Goal: Task Accomplishment & Management: Complete application form

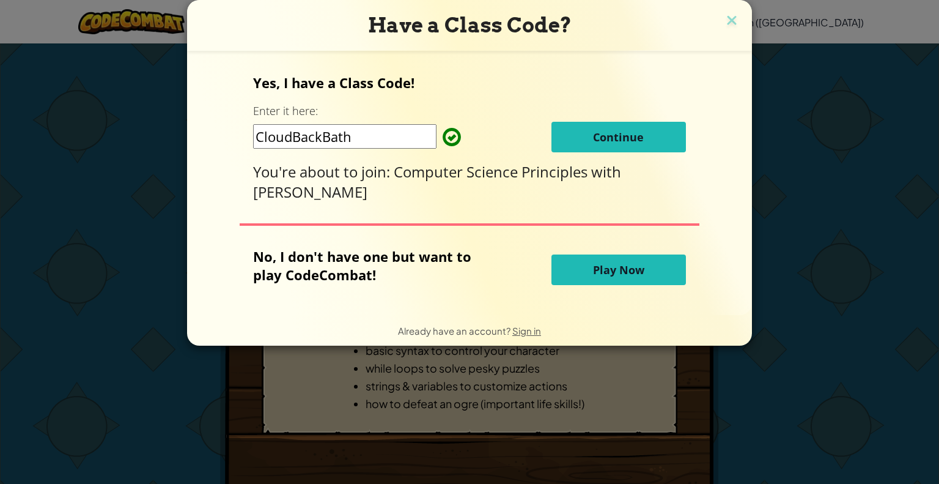
click at [595, 136] on span "Continue" at bounding box center [618, 137] width 51 height 15
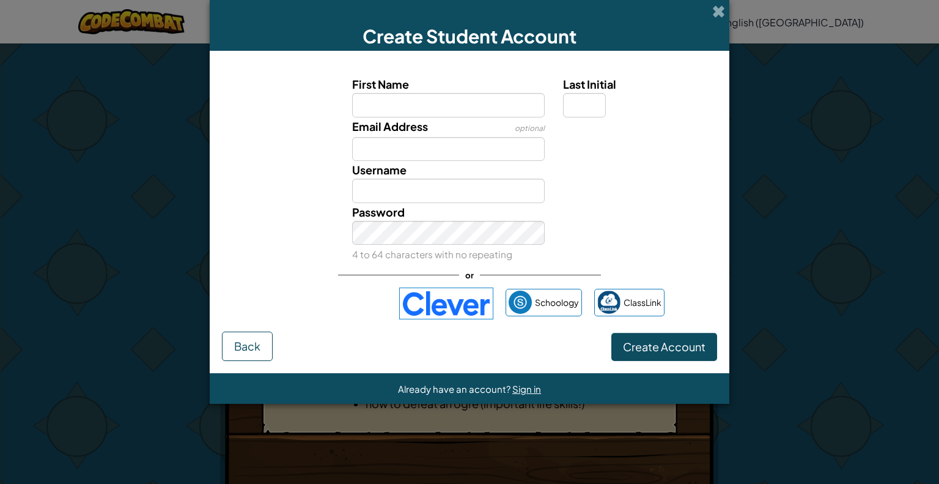
click at [430, 315] on img at bounding box center [446, 303] width 94 height 32
click at [718, 12] on span at bounding box center [718, 11] width 13 height 13
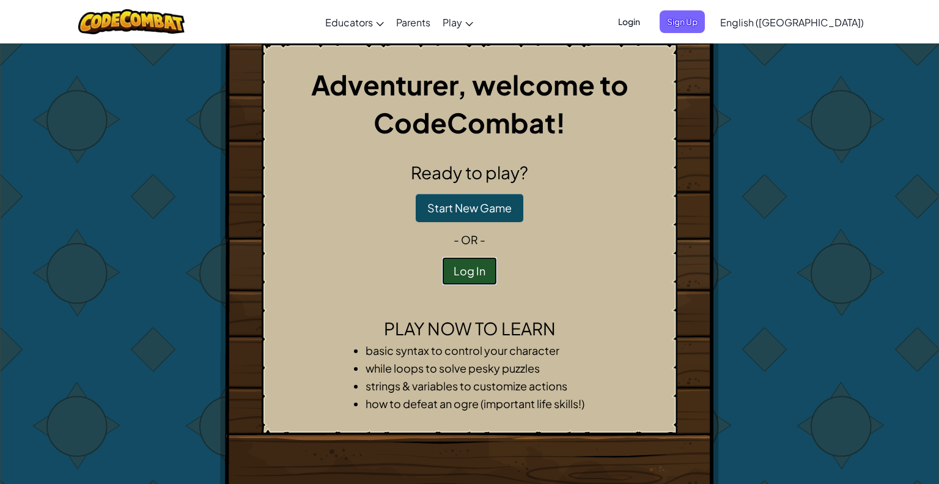
click at [463, 270] on button "Log In" at bounding box center [469, 271] width 55 height 28
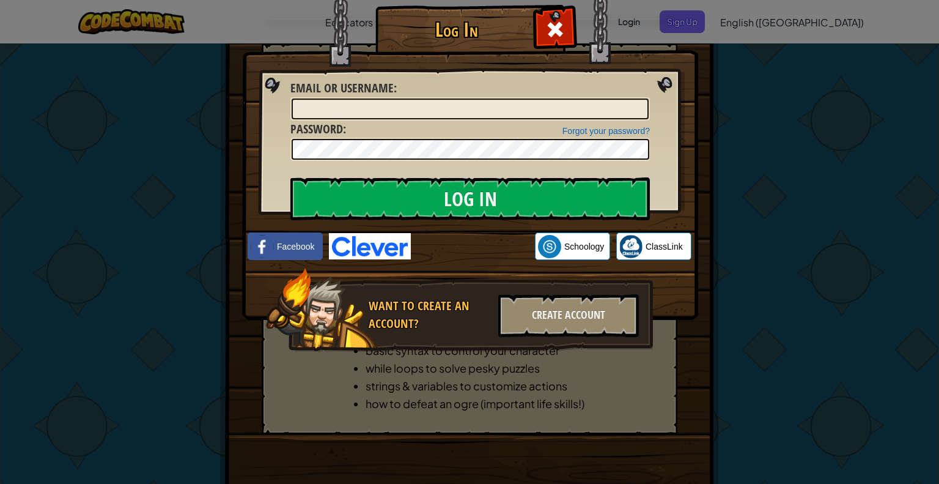
click at [341, 245] on img at bounding box center [370, 246] width 82 height 26
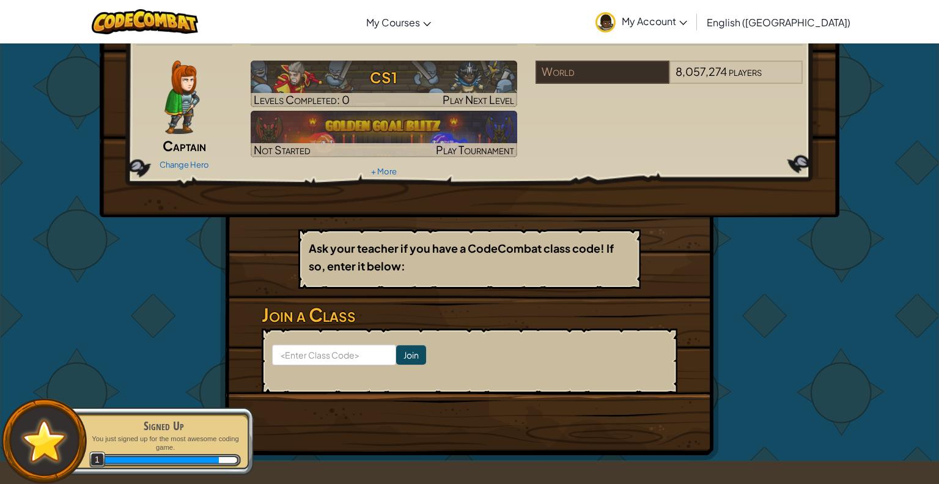
scroll to position [18, 0]
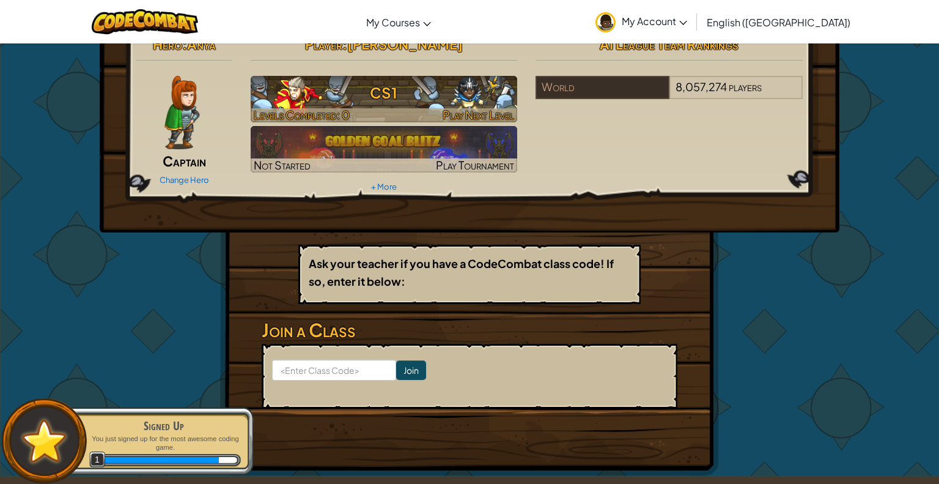
click at [386, 97] on h3 "CS1" at bounding box center [384, 93] width 267 height 28
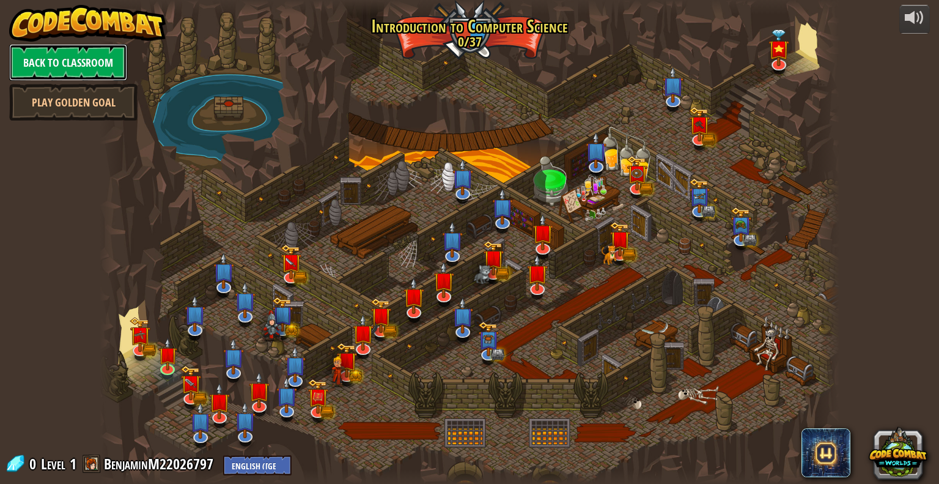
click at [98, 60] on link "Back to Classroom" at bounding box center [68, 62] width 118 height 37
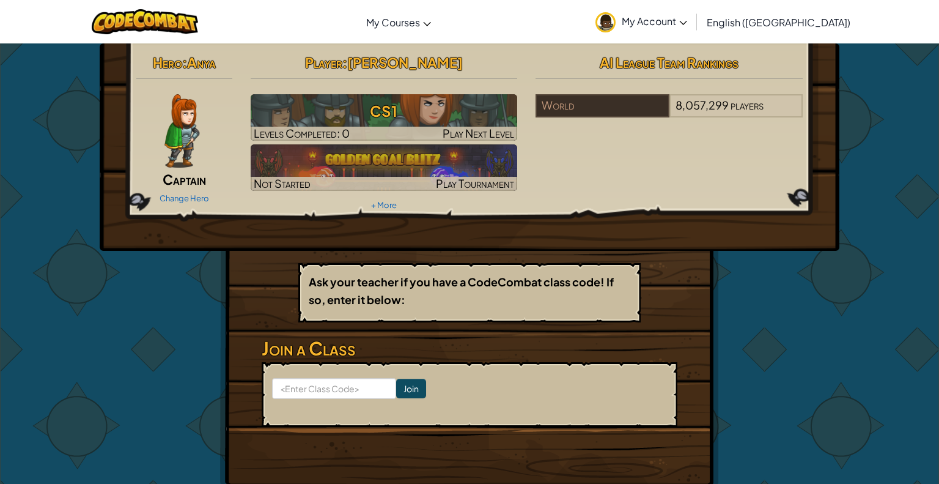
click at [211, 56] on span "Anya" at bounding box center [201, 62] width 29 height 17
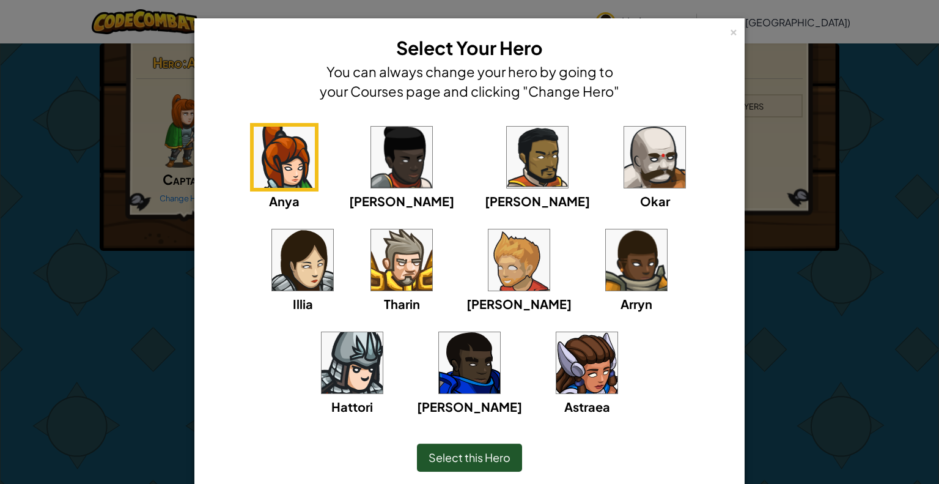
click at [606, 287] on img at bounding box center [636, 259] width 61 height 61
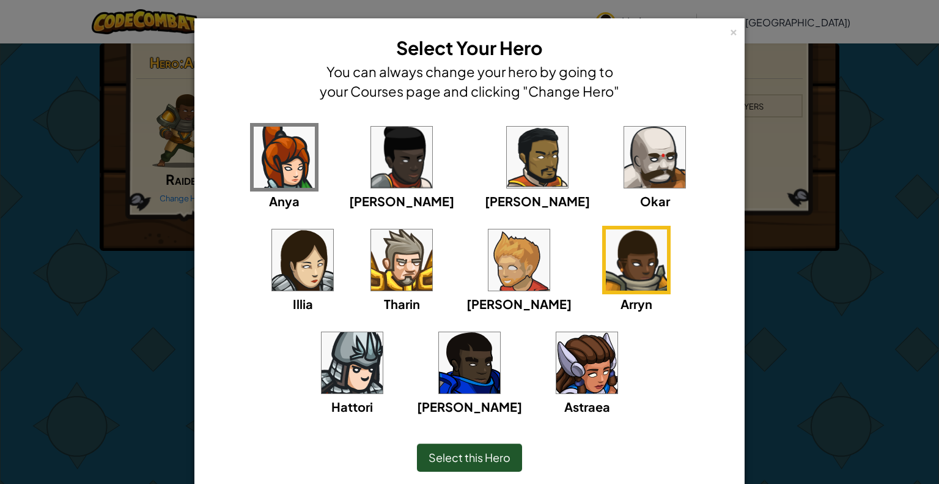
click at [466, 453] on span "Select this Hero" at bounding box center [470, 457] width 82 height 14
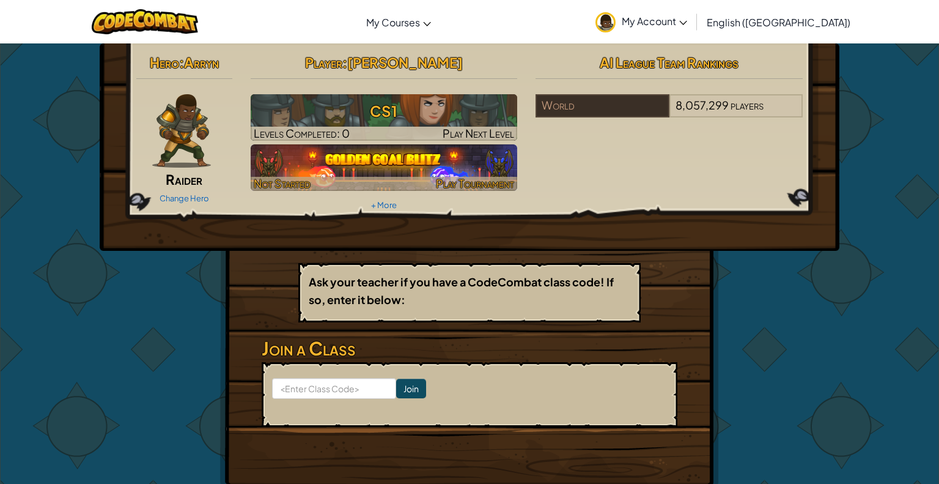
click at [411, 175] on img at bounding box center [384, 167] width 267 height 46
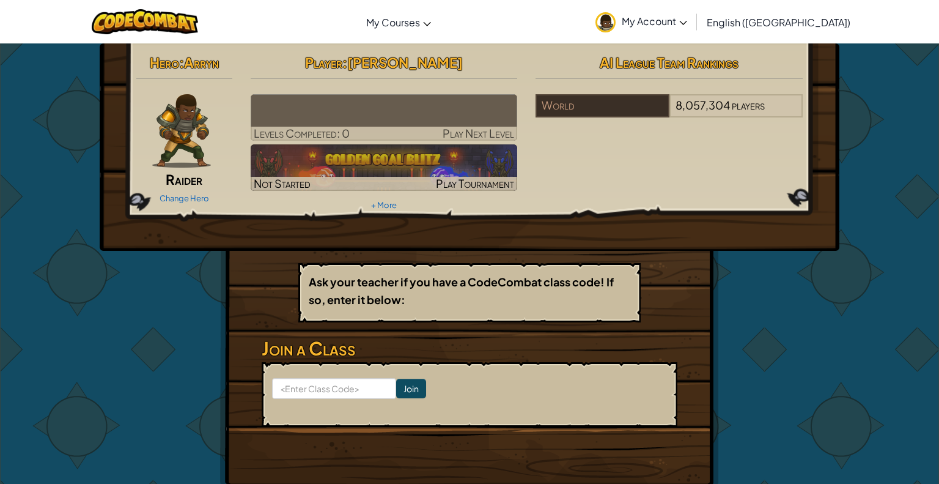
click at [378, 109] on img at bounding box center [384, 117] width 267 height 46
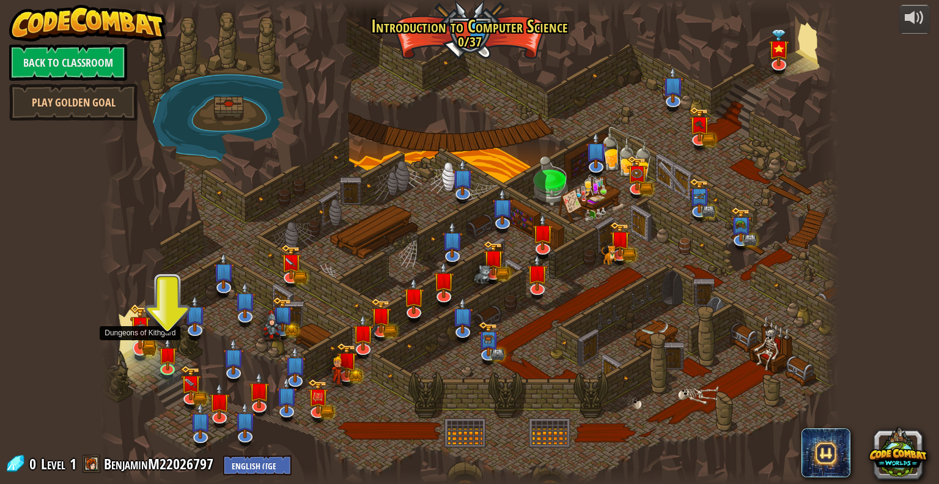
click at [136, 333] on img at bounding box center [140, 326] width 12 height 12
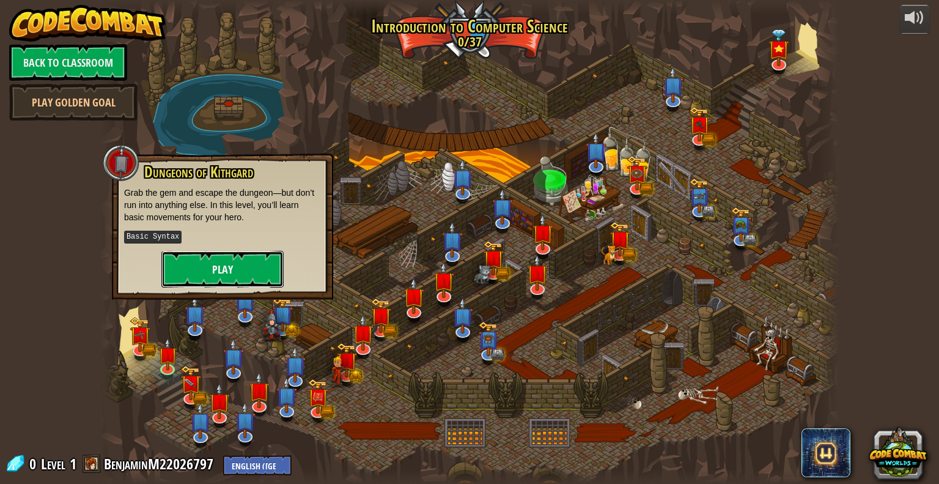
click at [220, 273] on button "Play" at bounding box center [222, 269] width 122 height 37
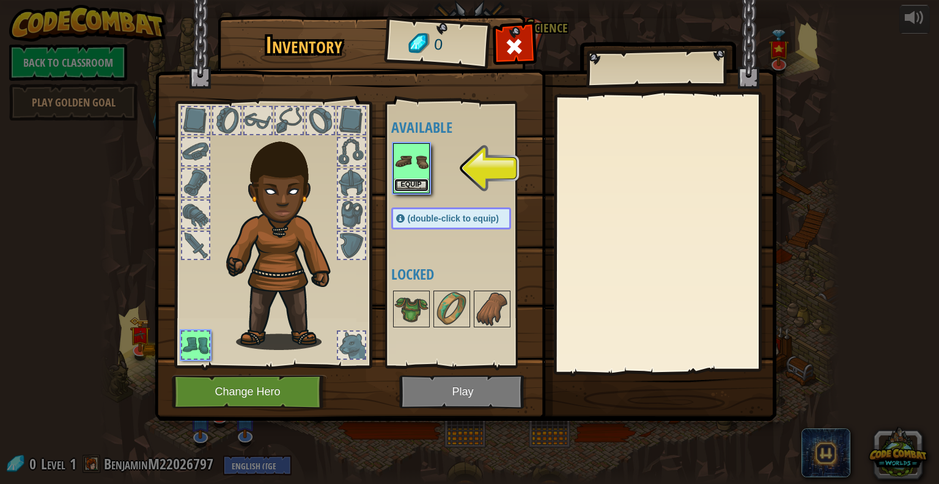
click at [412, 181] on button "Equip" at bounding box center [411, 184] width 34 height 13
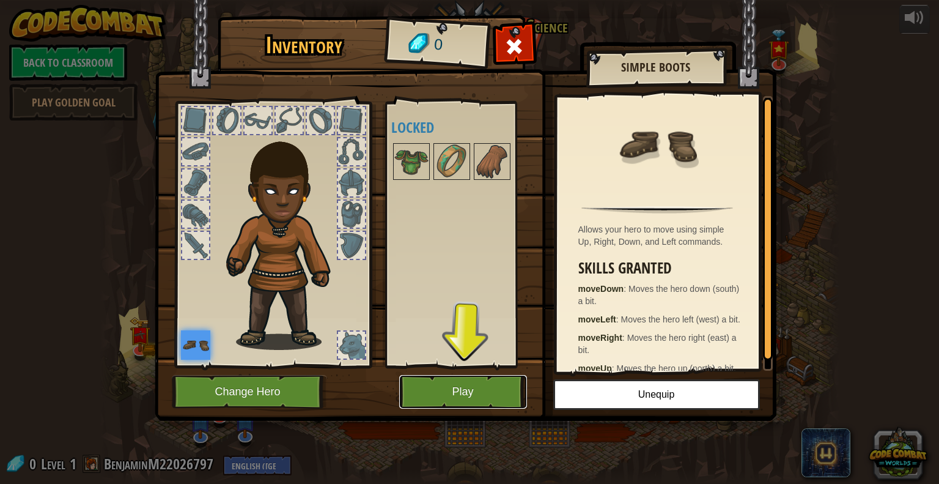
click at [462, 392] on button "Play" at bounding box center [463, 392] width 128 height 34
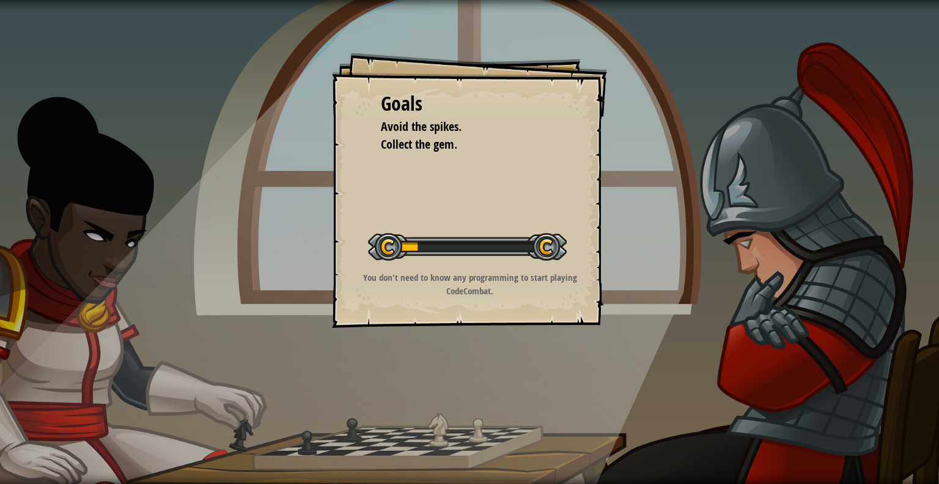
click at [471, 177] on div "Goals Avoid the spikes. Collect the gem. Start Level Error loading from server.…" at bounding box center [469, 190] width 275 height 275
click at [492, 175] on div "Goals Avoid the spikes. Collect the gem. Start Level Error loading from server.…" at bounding box center [469, 190] width 275 height 275
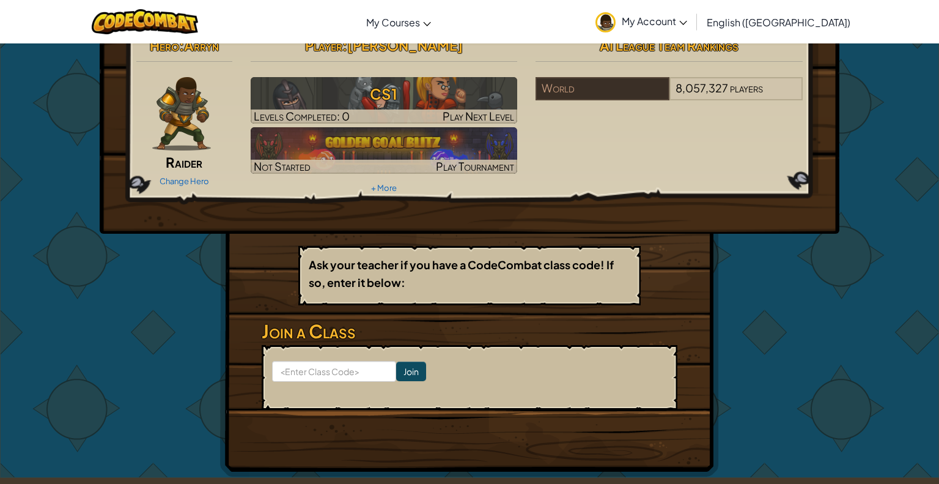
scroll to position [19, 0]
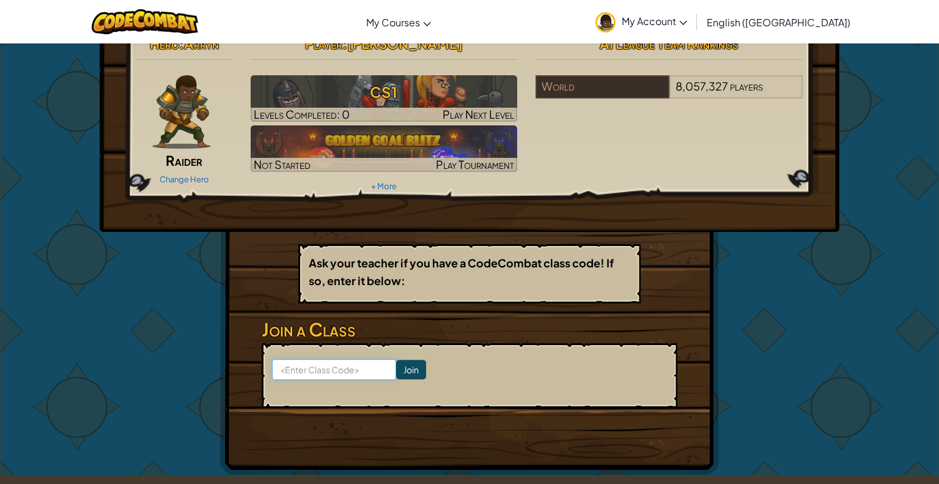
click at [354, 370] on input at bounding box center [334, 369] width 124 height 21
paste input "CloudBackBath"
type input "CloudBackBath"
click at [420, 370] on input "Join" at bounding box center [411, 369] width 30 height 20
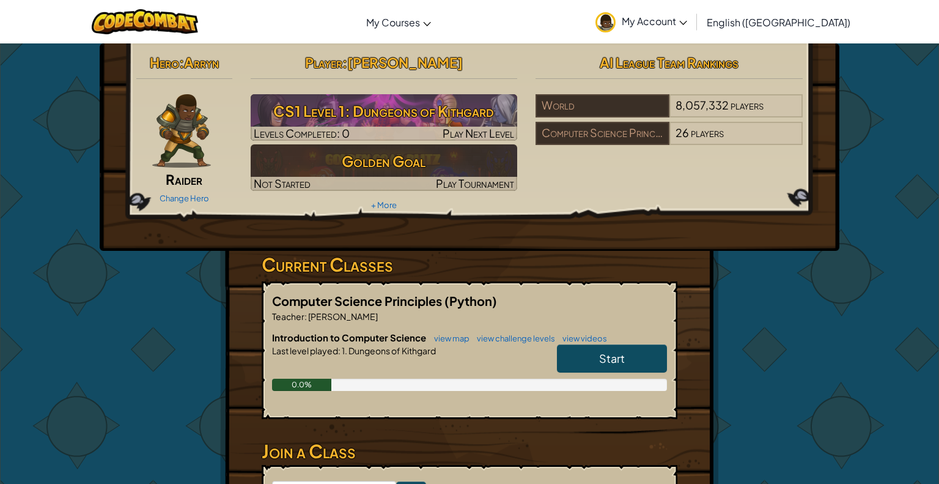
click at [596, 363] on link "Start" at bounding box center [612, 358] width 110 height 28
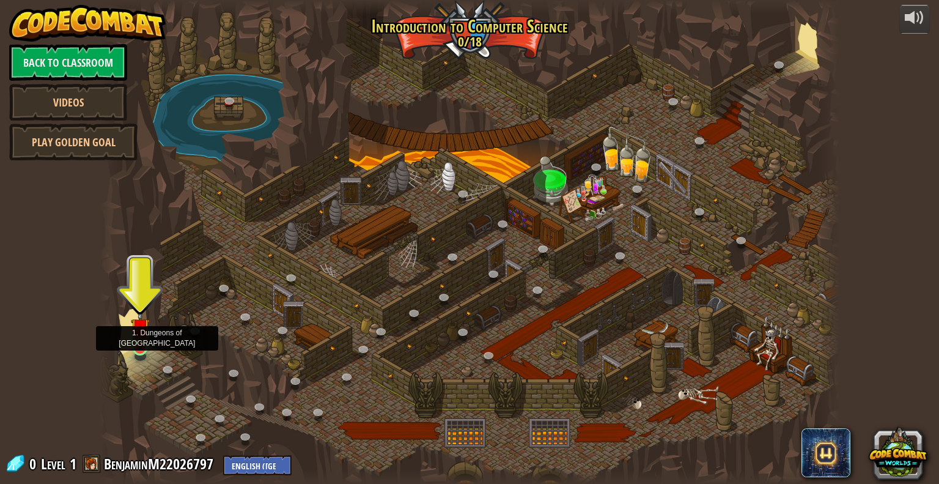
click at [141, 347] on img at bounding box center [140, 327] width 19 height 43
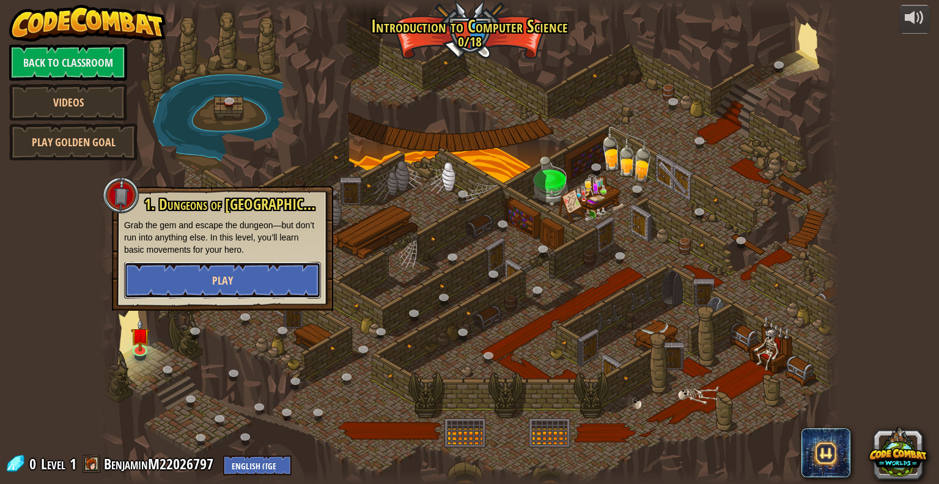
click at [196, 289] on button "Play" at bounding box center [222, 280] width 197 height 37
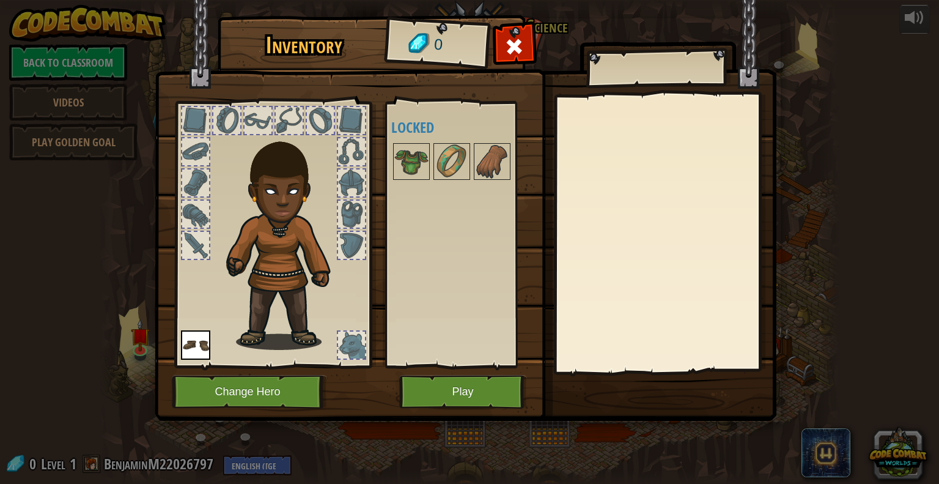
click at [351, 346] on div at bounding box center [351, 344] width 27 height 27
click at [362, 342] on div at bounding box center [351, 344] width 27 height 27
click at [350, 326] on img at bounding box center [286, 237] width 131 height 225
click at [349, 311] on img at bounding box center [286, 237] width 131 height 225
click at [512, 55] on span at bounding box center [514, 47] width 20 height 20
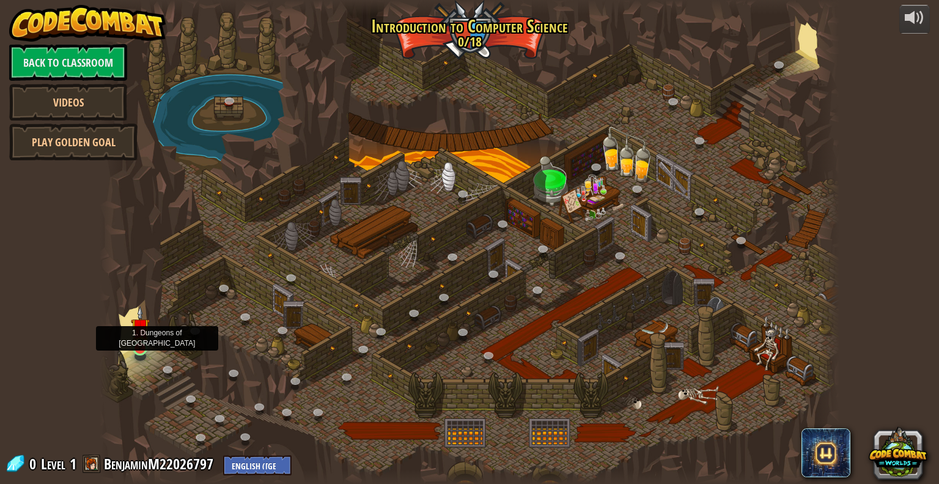
click at [141, 338] on img at bounding box center [140, 327] width 19 height 43
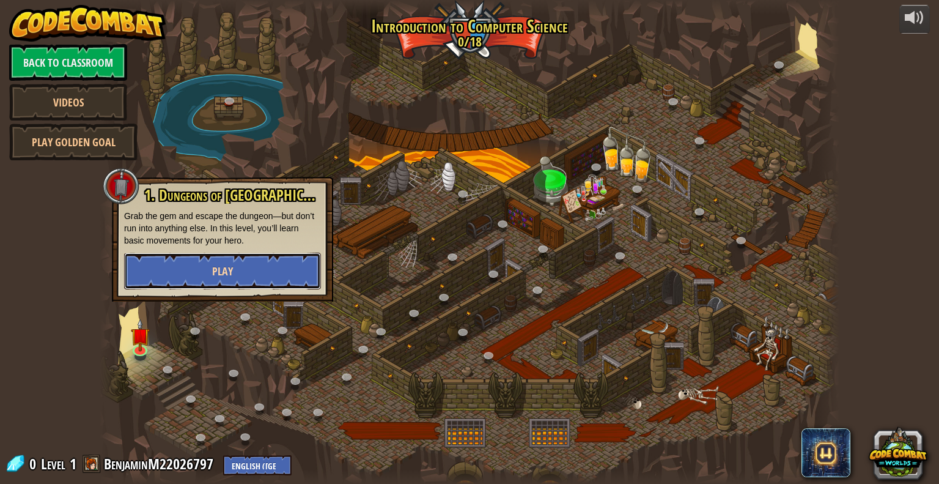
click at [262, 267] on button "Play" at bounding box center [222, 270] width 197 height 37
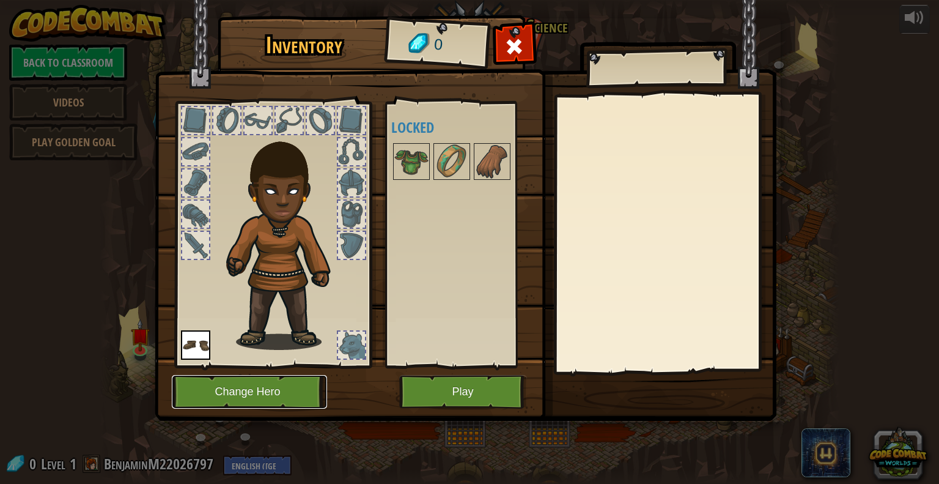
click at [299, 384] on button "Change Hero" at bounding box center [249, 392] width 155 height 34
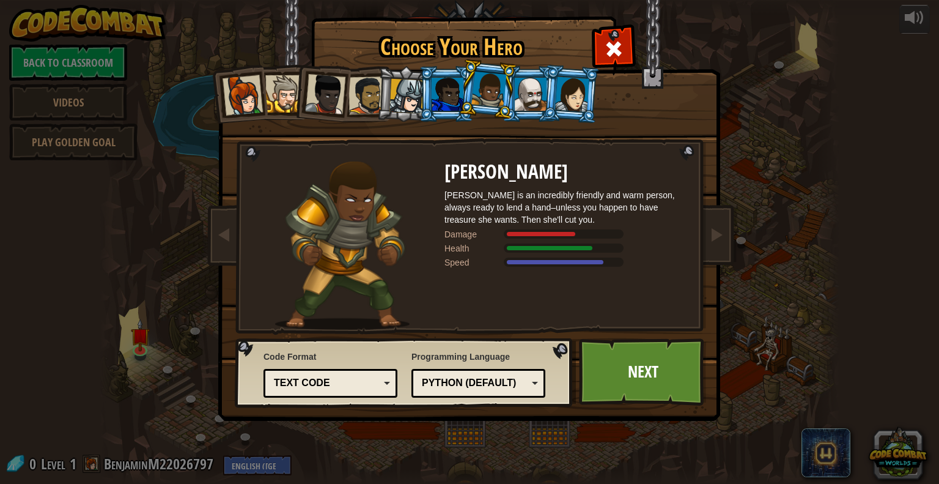
click at [252, 105] on div at bounding box center [243, 95] width 40 height 40
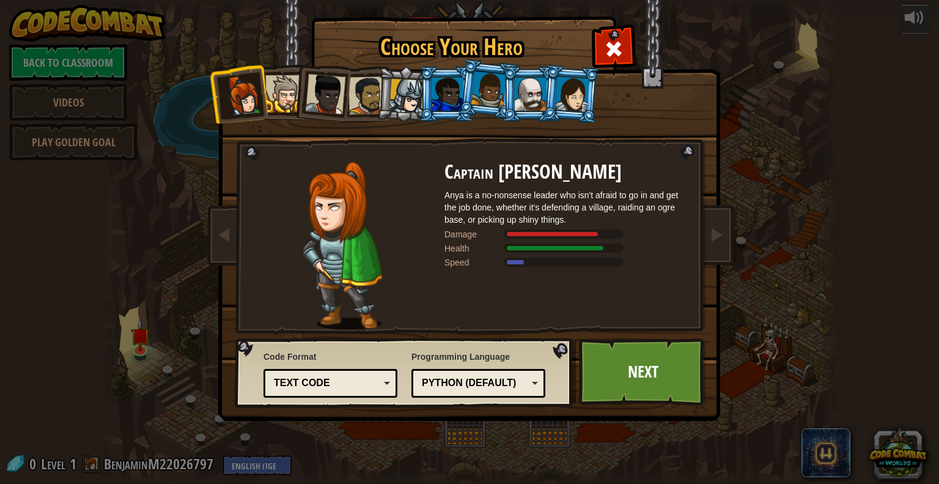
click at [279, 81] on div at bounding box center [283, 93] width 37 height 37
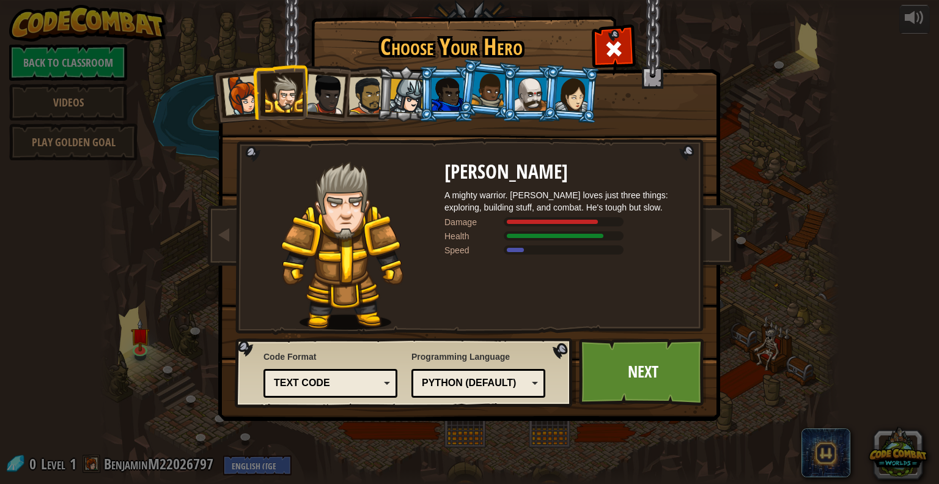
click at [314, 88] on div at bounding box center [325, 94] width 40 height 40
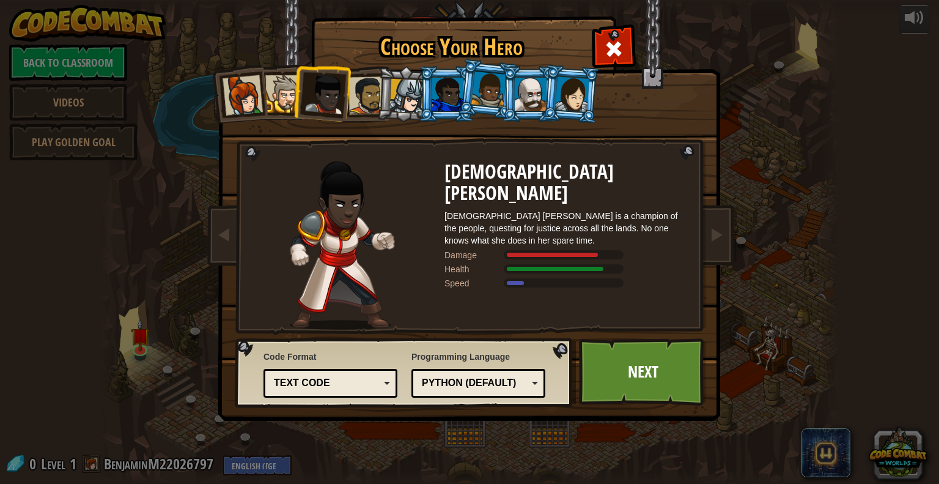
click at [359, 86] on div at bounding box center [367, 95] width 38 height 38
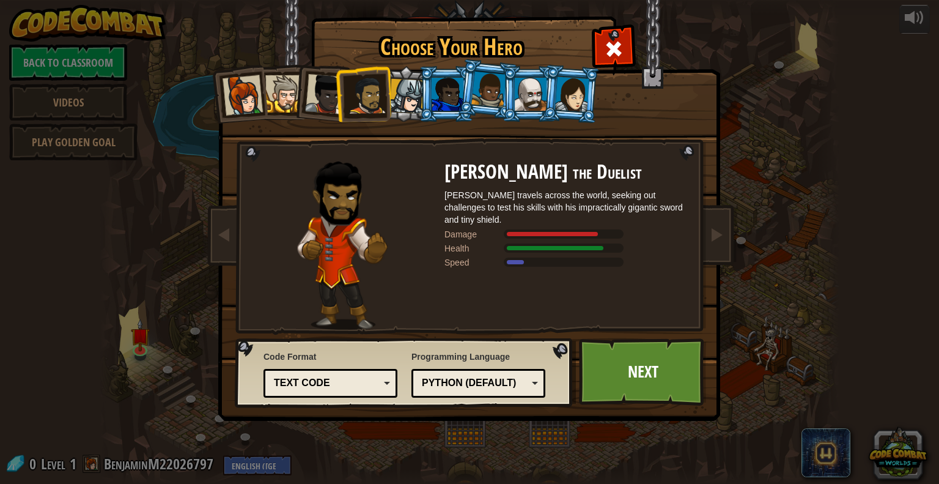
click at [316, 103] on div at bounding box center [325, 94] width 40 height 40
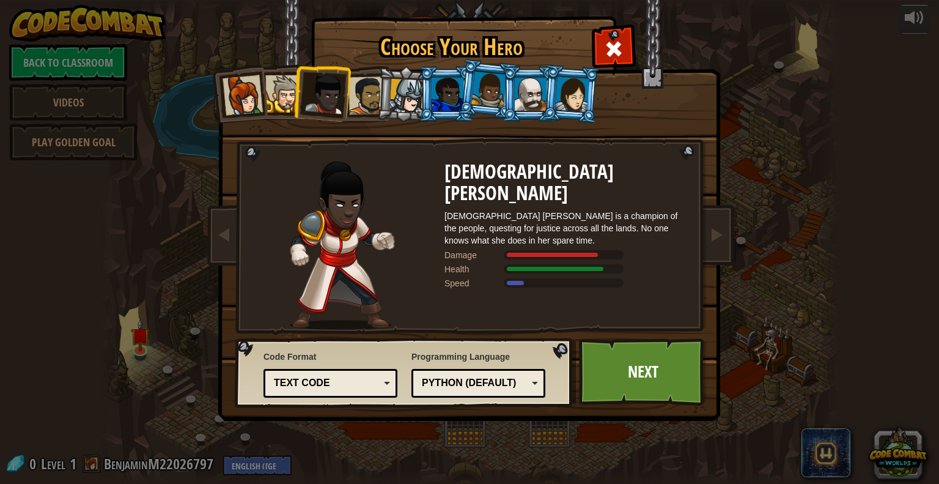
click at [274, 106] on div at bounding box center [283, 93] width 37 height 37
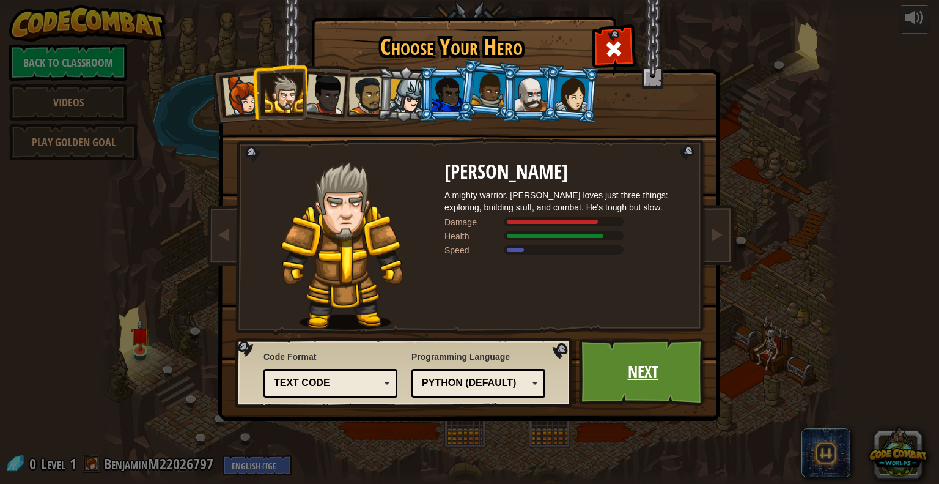
click at [631, 373] on link "Next" at bounding box center [643, 371] width 128 height 67
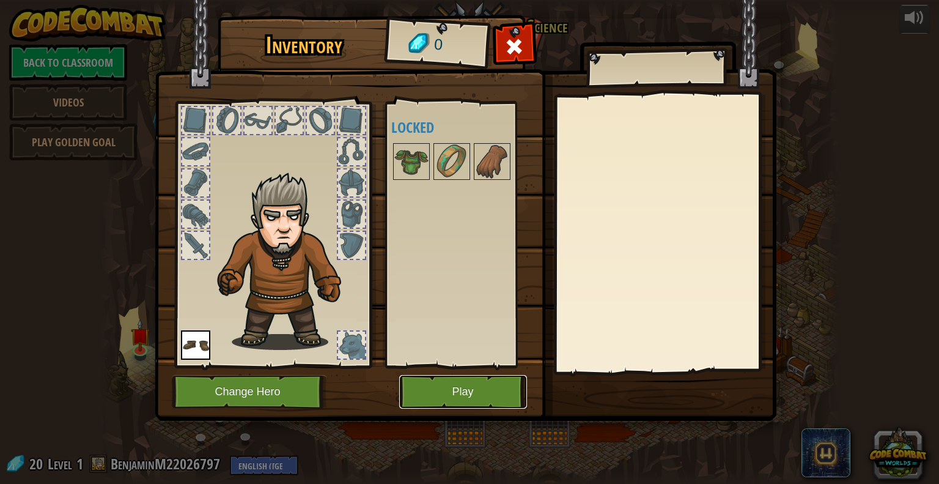
click at [446, 383] on button "Play" at bounding box center [463, 392] width 128 height 34
